Goal: Information Seeking & Learning: Learn about a topic

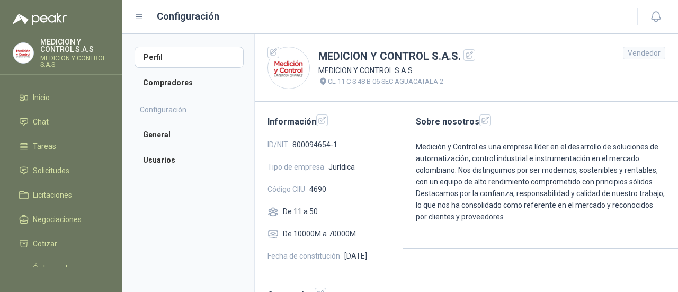
scroll to position [112, 0]
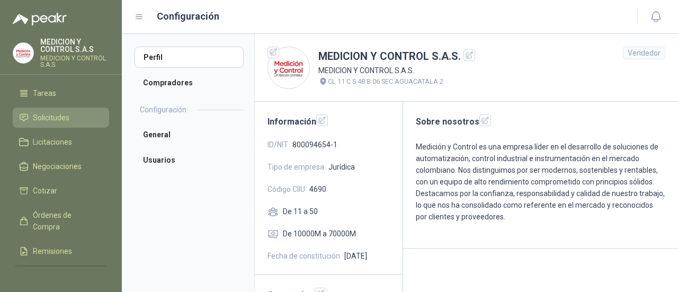
click at [61, 119] on span "Solicitudes" at bounding box center [51, 118] width 37 height 12
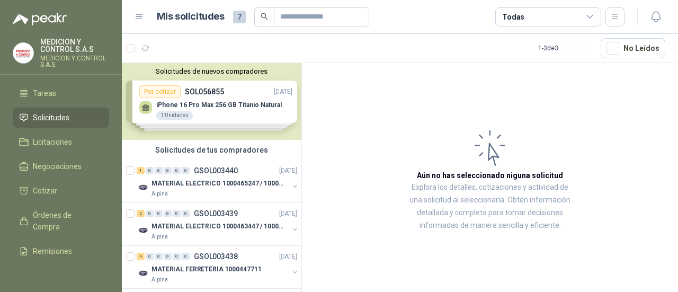
click at [237, 125] on div "Solicitudes de nuevos compradores Por cotizar SOL056855 19/09/25 iPhone 16 Pro …" at bounding box center [212, 101] width 180 height 77
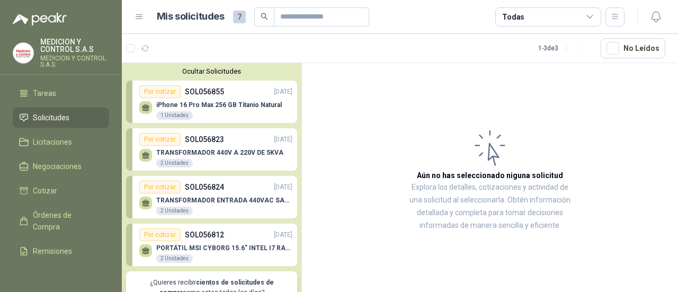
scroll to position [53, 0]
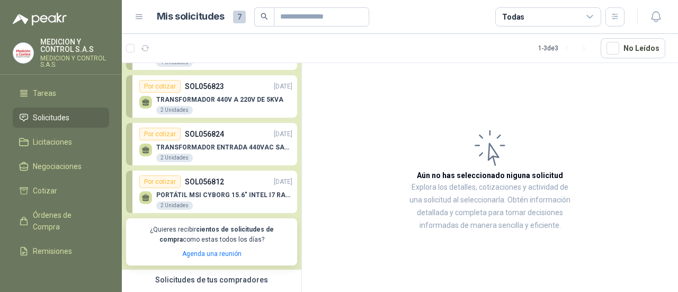
click at [238, 149] on p "TRANSFORMADOR ENTRADA 440VAC SALIDA 220VAC 10AMP 1000WATTS" at bounding box center [224, 146] width 136 height 7
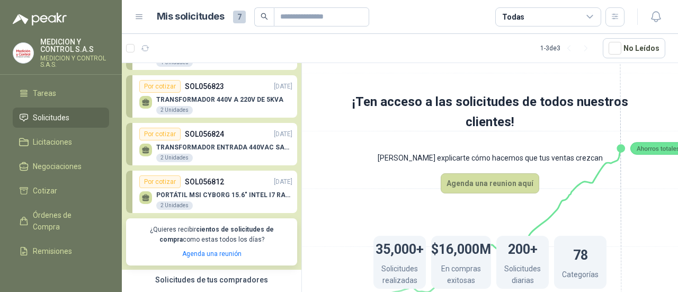
click at [169, 136] on div "Por cotizar" at bounding box center [159, 134] width 41 height 13
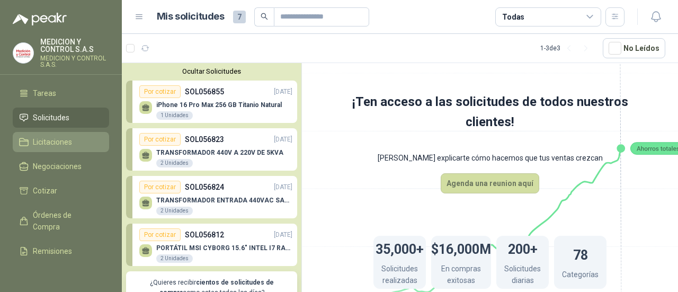
click at [59, 143] on span "Licitaciones" at bounding box center [52, 142] width 39 height 12
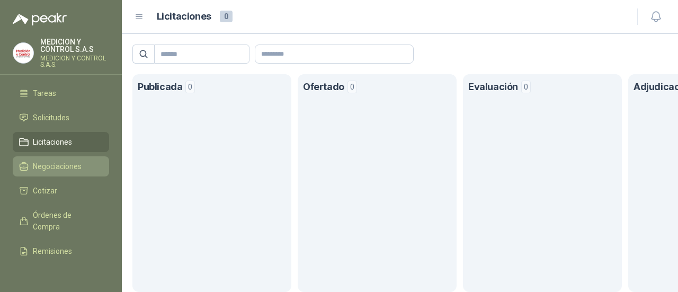
click at [64, 167] on span "Negociaciones" at bounding box center [57, 166] width 49 height 12
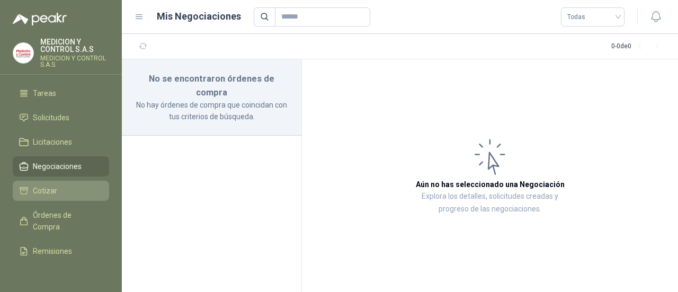
click at [66, 189] on li "Cotizar" at bounding box center [61, 191] width 84 height 12
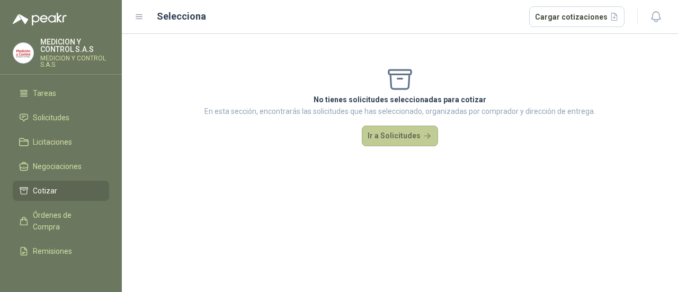
click at [372, 140] on button "Ir a Solicitudes" at bounding box center [400, 135] width 76 height 21
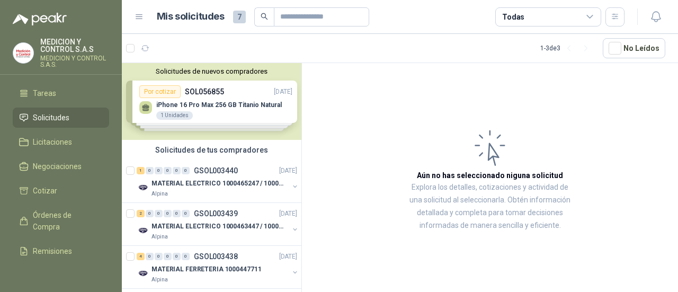
click at [220, 75] on button "Solicitudes de nuevos compradores" at bounding box center [211, 71] width 171 height 8
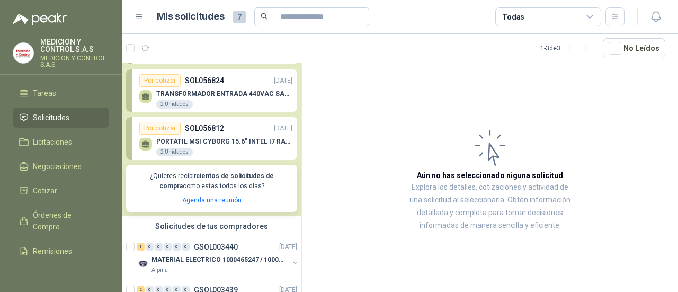
scroll to position [106, 0]
click at [211, 95] on p "TRANSFORMADOR ENTRADA 440VAC SALIDA 220VAC 10AMP 1000WATTS" at bounding box center [224, 94] width 136 height 7
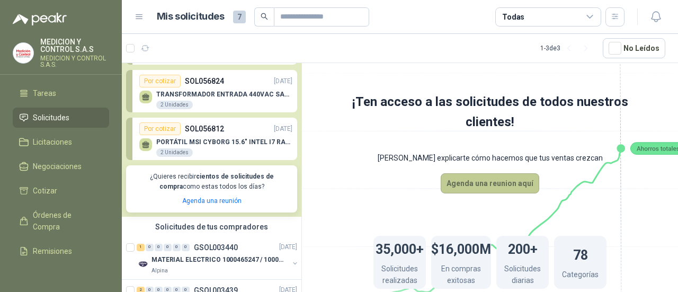
click at [466, 185] on button "Agenda una reunion aquí" at bounding box center [490, 183] width 98 height 20
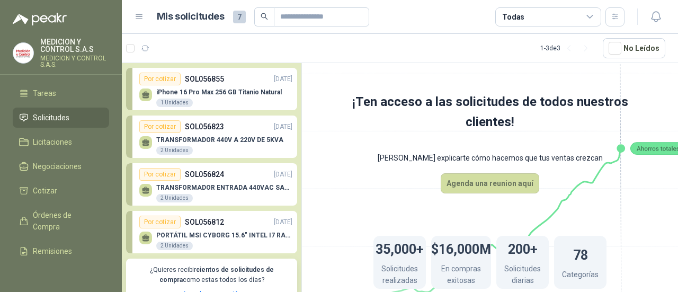
scroll to position [5, 0]
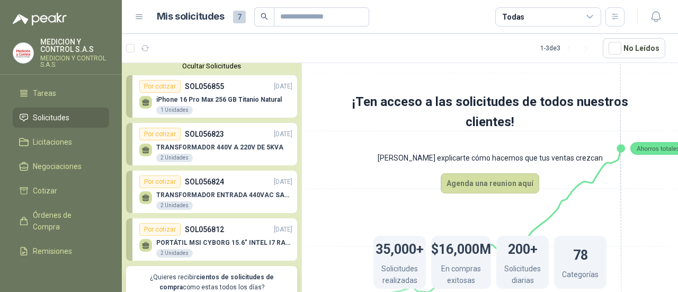
click at [220, 134] on p "SOL056823" at bounding box center [204, 134] width 39 height 12
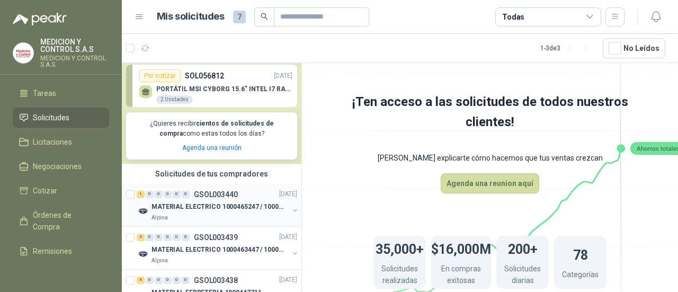
scroll to position [199, 0]
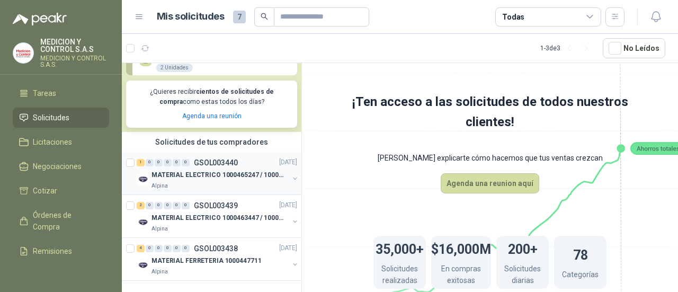
click at [225, 159] on p "GSOL003440" at bounding box center [216, 162] width 44 height 7
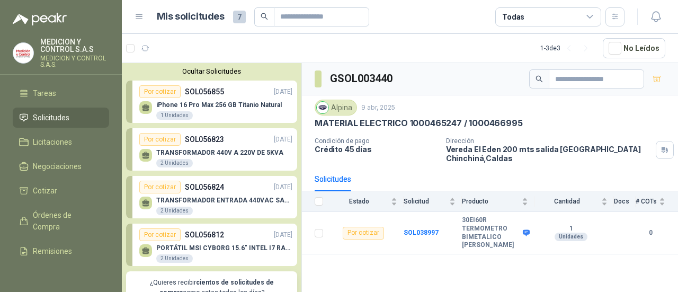
click at [252, 150] on p "TRANSFORMADOR 440V A 220V DE 5KVA" at bounding box center [219, 152] width 127 height 7
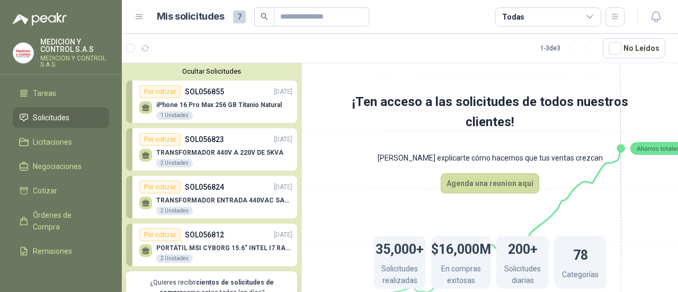
click at [241, 18] on span "7" at bounding box center [239, 17] width 13 height 13
click at [236, 13] on span "7" at bounding box center [239, 17] width 13 height 13
click at [140, 16] on icon at bounding box center [139, 17] width 10 height 10
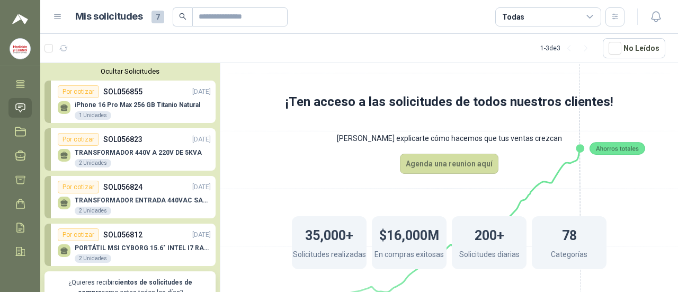
click at [54, 11] on div "Mis solicitudes 7 Todas" at bounding box center [338, 16] width 571 height 19
click at [58, 17] on icon at bounding box center [58, 17] width 10 height 10
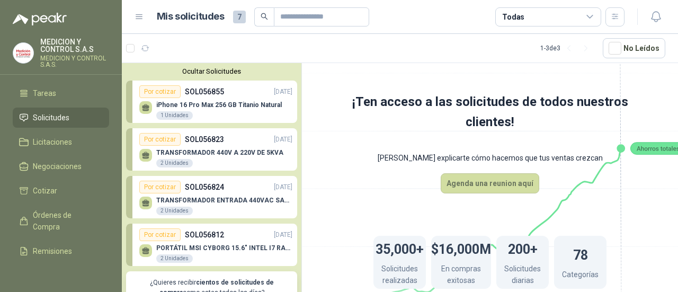
click at [231, 18] on div "Mis solicitudes 7" at bounding box center [263, 16] width 212 height 19
click at [238, 18] on span "7" at bounding box center [239, 17] width 13 height 13
click at [385, 51] on article "1 - 3 de 3 No Leídos" at bounding box center [400, 48] width 556 height 29
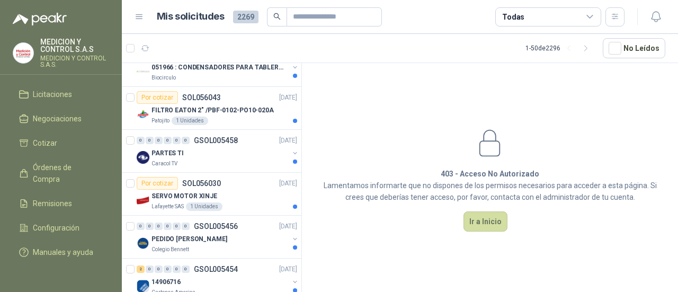
scroll to position [1926, 0]
